Goal: Information Seeking & Learning: Learn about a topic

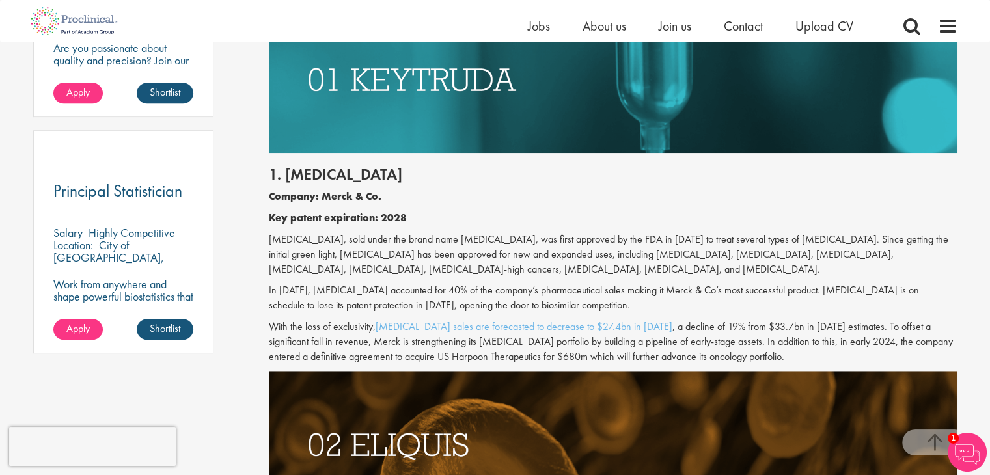
scroll to position [911, 0]
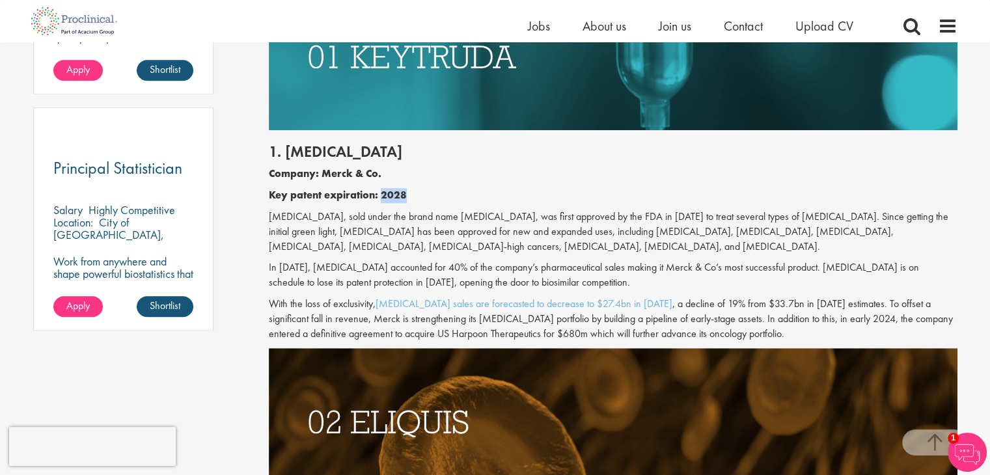
drag, startPoint x: 380, startPoint y: 195, endPoint x: 405, endPoint y: 194, distance: 25.4
click at [405, 194] on b "Key patent expiration: 2028" at bounding box center [338, 195] width 138 height 14
drag, startPoint x: 414, startPoint y: 197, endPoint x: 477, endPoint y: 206, distance: 63.8
click at [414, 197] on p "Key patent expiration: 2028" at bounding box center [613, 195] width 689 height 15
click at [638, 227] on p "[MEDICAL_DATA], sold under the brand name [MEDICAL_DATA], was first approved by…" at bounding box center [613, 232] width 689 height 45
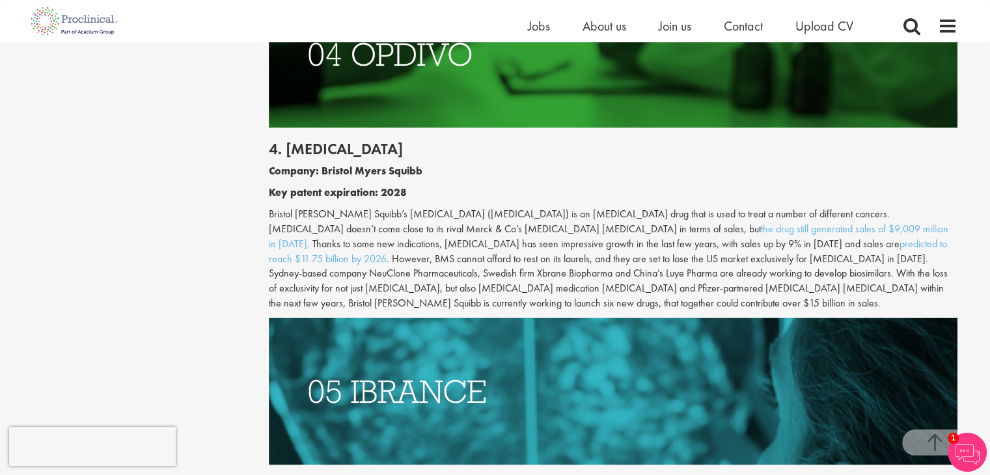
scroll to position [1952, 0]
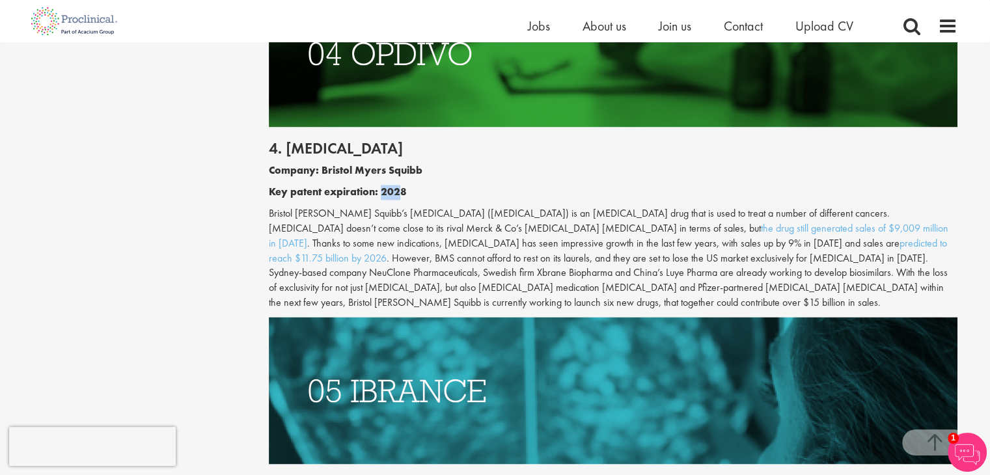
drag, startPoint x: 381, startPoint y: 180, endPoint x: 401, endPoint y: 180, distance: 19.5
click at [401, 185] on b "Key patent expiration: 2028" at bounding box center [338, 192] width 138 height 14
click at [403, 185] on b "Key patent expiration: 2028" at bounding box center [338, 192] width 138 height 14
drag, startPoint x: 408, startPoint y: 174, endPoint x: 383, endPoint y: 174, distance: 24.7
click at [383, 185] on p "Key patent expiration: 2028" at bounding box center [613, 192] width 689 height 15
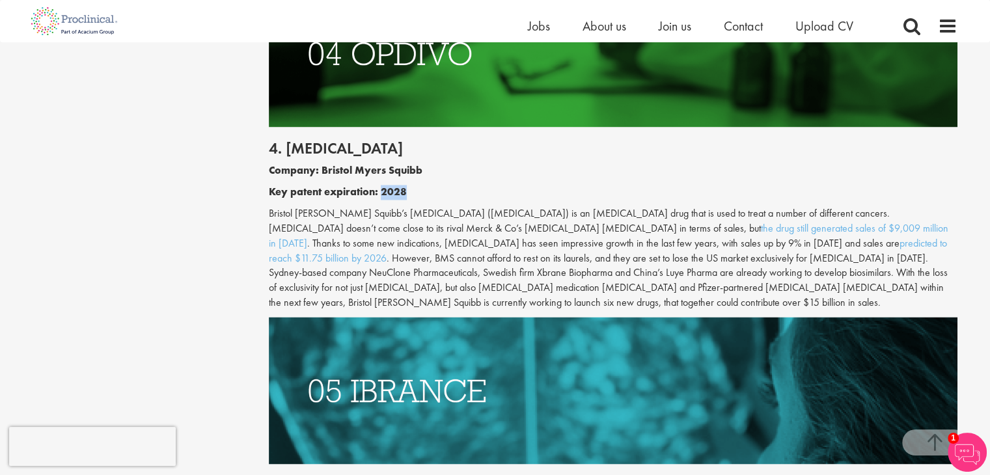
click at [388, 185] on b "Key patent expiration: 2028" at bounding box center [338, 192] width 138 height 14
drag, startPoint x: 383, startPoint y: 177, endPoint x: 402, endPoint y: 180, distance: 19.8
click at [402, 185] on b "Key patent expiration: 2028" at bounding box center [338, 192] width 138 height 14
click at [405, 185] on b "Key patent expiration: 2028" at bounding box center [338, 192] width 138 height 14
drag, startPoint x: 383, startPoint y: 177, endPoint x: 403, endPoint y: 176, distance: 20.8
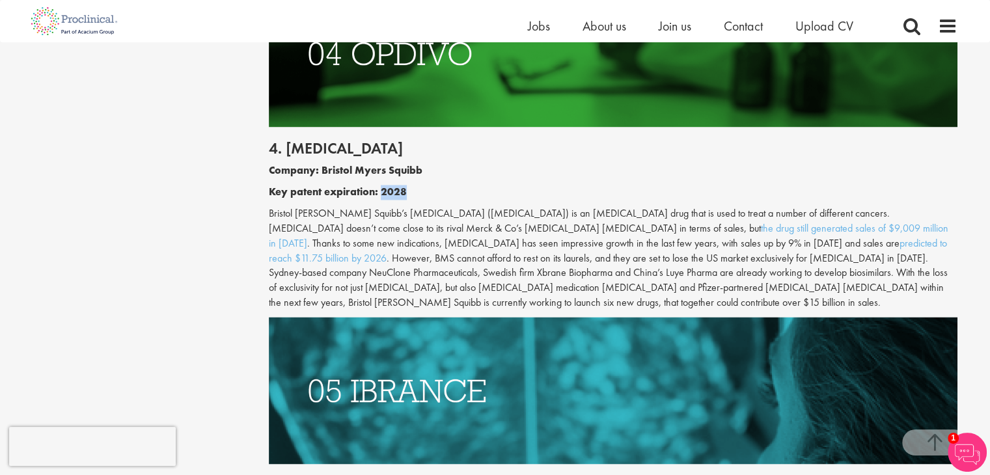
click at [403, 185] on b "Key patent expiration: 2028" at bounding box center [338, 192] width 138 height 14
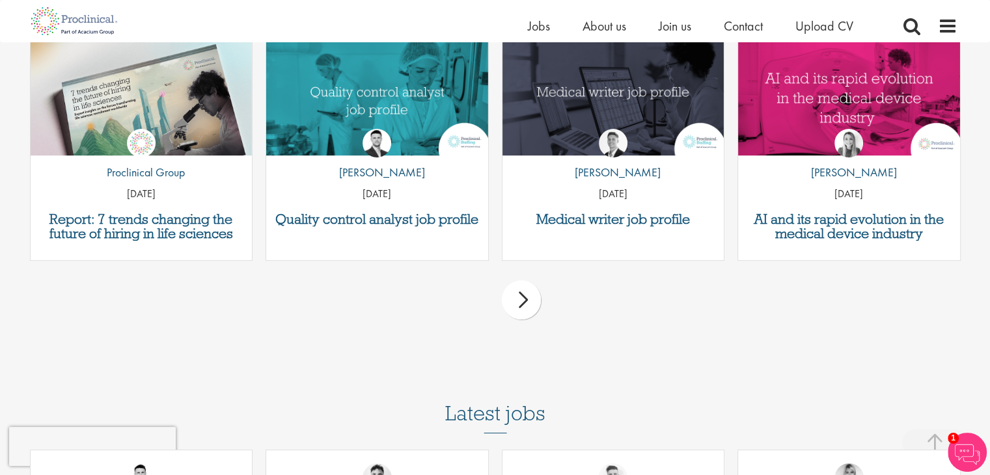
scroll to position [4816, 0]
